Goal: Find specific page/section: Find specific page/section

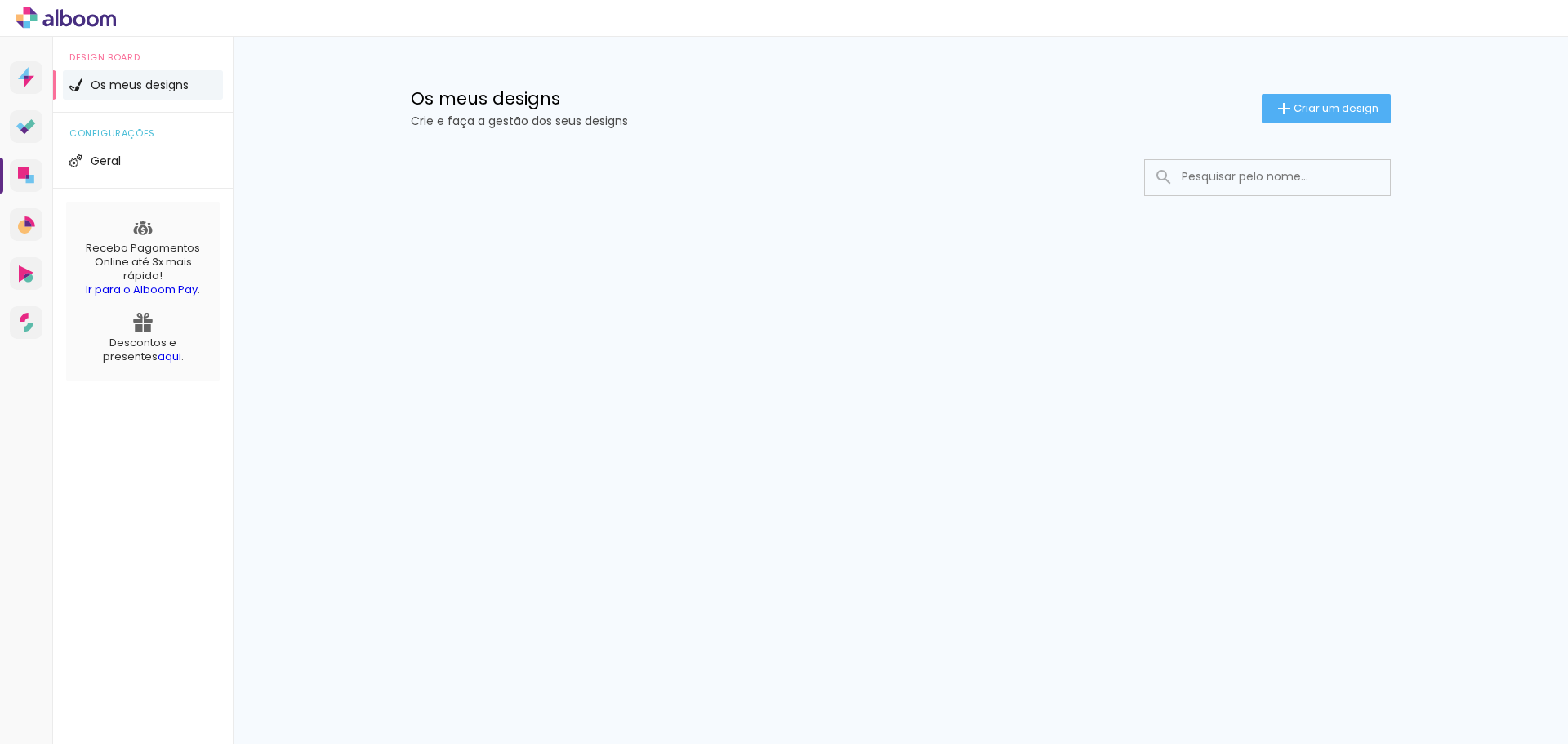
click at [1273, 184] on input at bounding box center [1290, 176] width 233 height 34
type input "isa"
type paper-input "isa"
click at [27, 105] on div "Prosite Website + Landing pages Proof Sistema de seleção e venda de fotos Desig…" at bounding box center [27, 409] width 53 height 744
click at [24, 128] on icon at bounding box center [25, 130] width 9 height 9
